Goal: Navigation & Orientation: Understand site structure

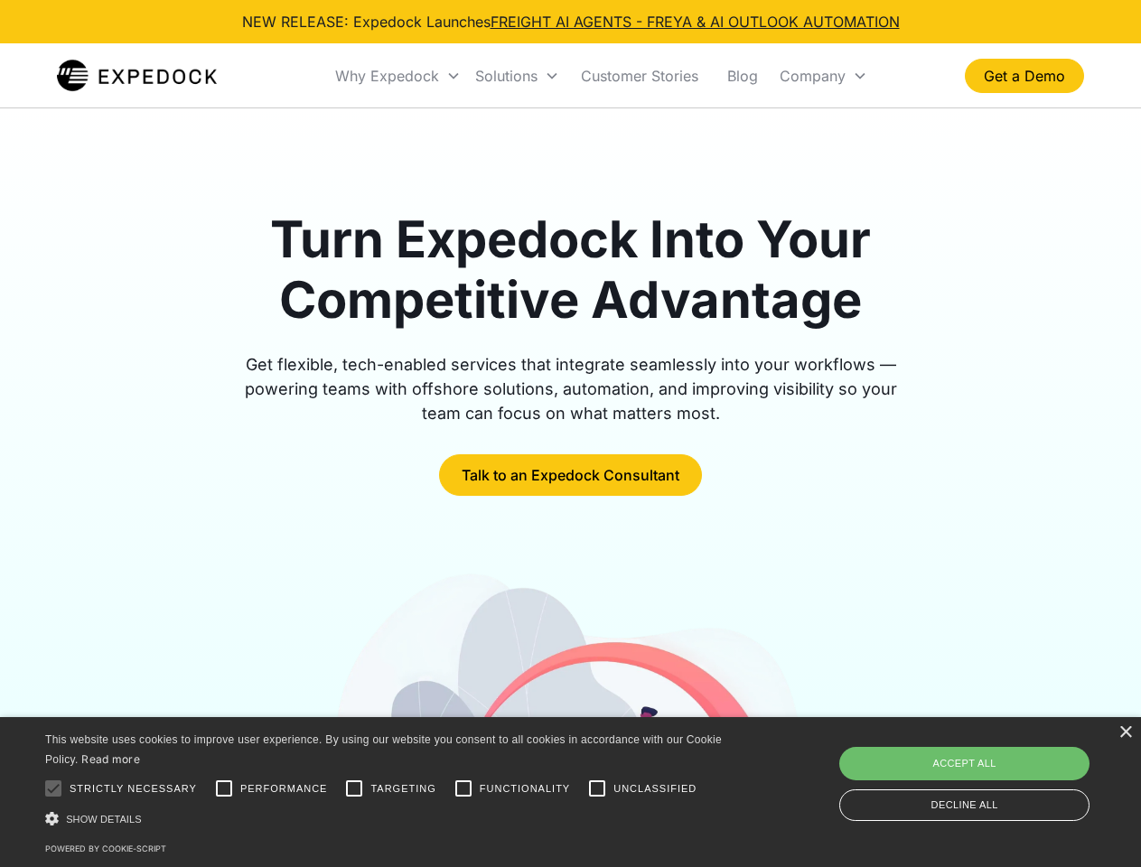
click at [398, 76] on div "Why Expedock" at bounding box center [387, 76] width 104 height 18
click at [517, 76] on div "Solutions" at bounding box center [506, 76] width 62 height 18
click at [823, 76] on div "Company" at bounding box center [812, 76] width 66 height 18
click at [53, 788] on div at bounding box center [53, 788] width 36 height 36
click at [224, 788] on input "Performance" at bounding box center [224, 788] width 36 height 36
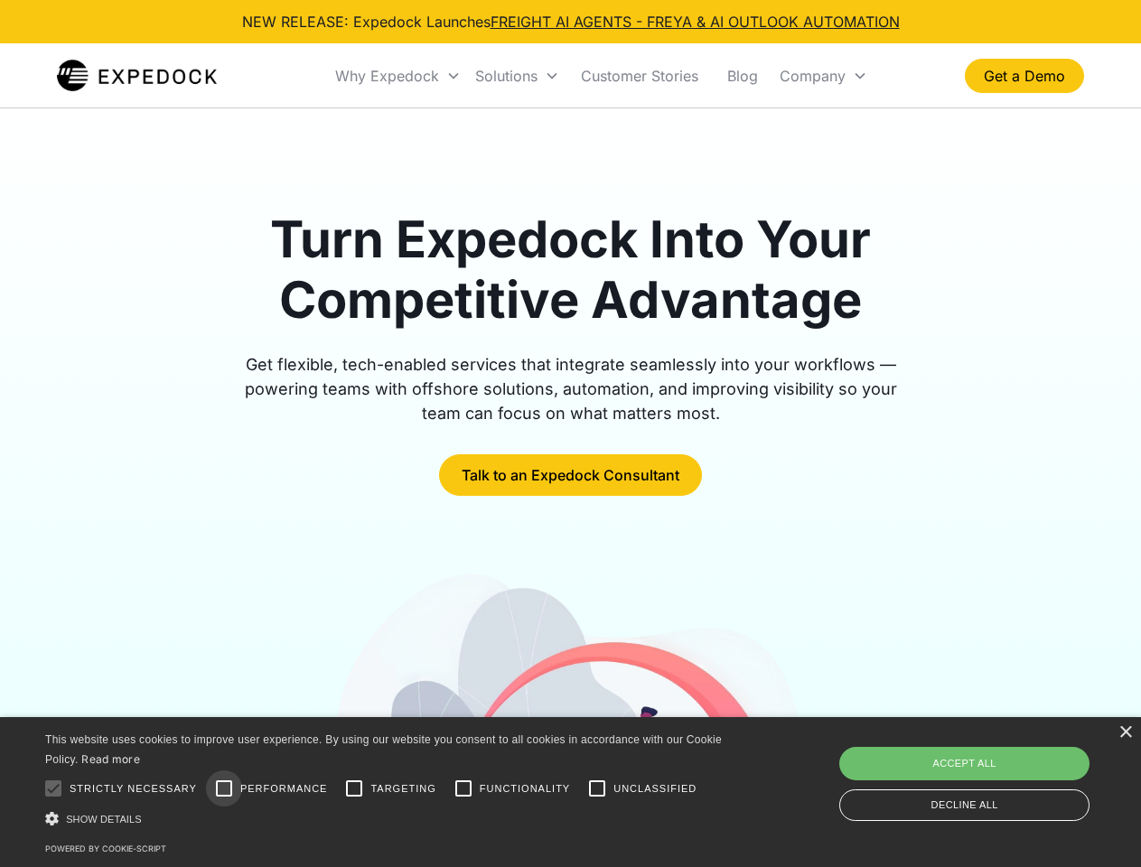
checkbox input "true"
click at [354, 788] on input "Targeting" at bounding box center [354, 788] width 36 height 36
checkbox input "true"
click at [463, 788] on input "Functionality" at bounding box center [463, 788] width 36 height 36
checkbox input "true"
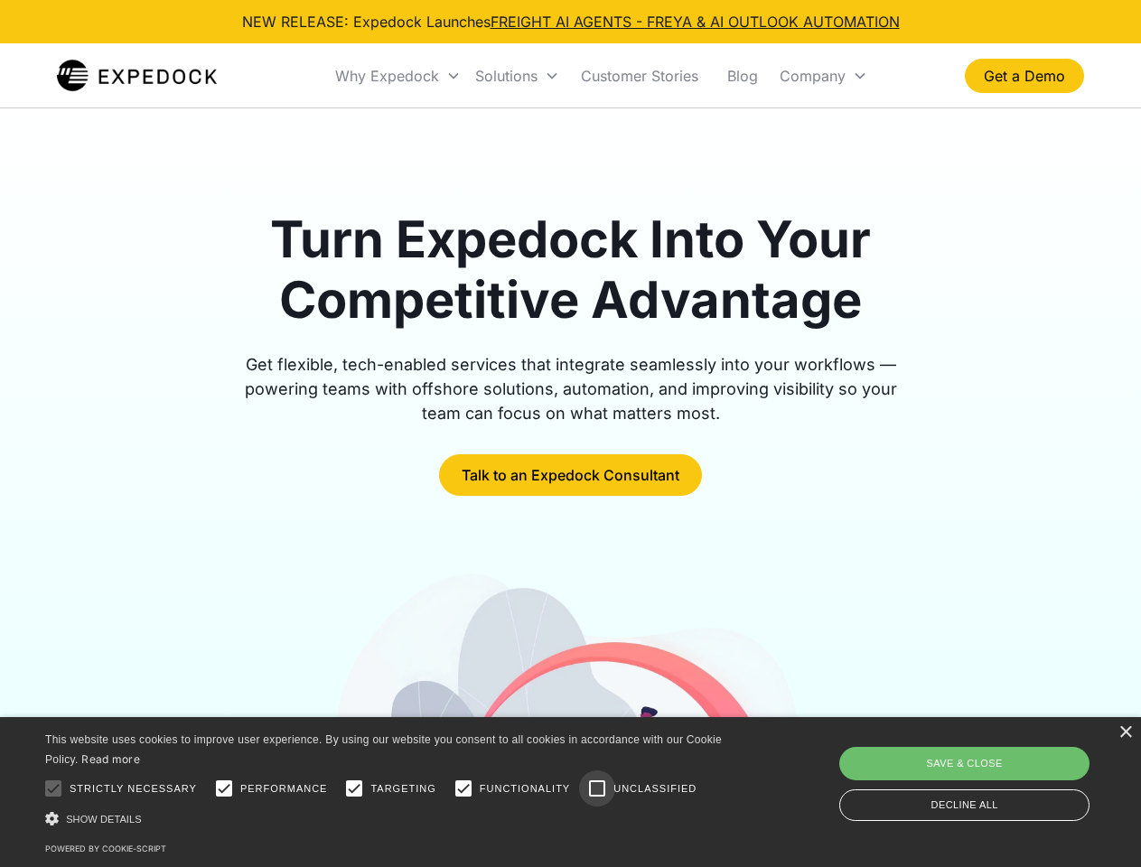
click at [597, 788] on input "Unclassified" at bounding box center [597, 788] width 36 height 36
checkbox input "true"
click at [387, 818] on div "Show details Hide details" at bounding box center [386, 818] width 683 height 19
